Goal: Register for event/course

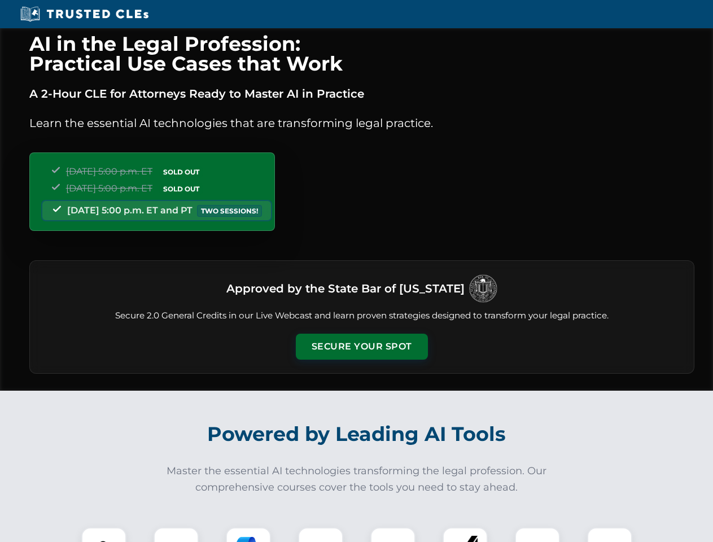
click at [362, 347] on button "Secure Your Spot" at bounding box center [362, 347] width 132 height 26
click at [104, 535] on img at bounding box center [104, 550] width 33 height 33
click at [176, 535] on div at bounding box center [176, 550] width 45 height 45
